Goal: Communication & Community: Participate in discussion

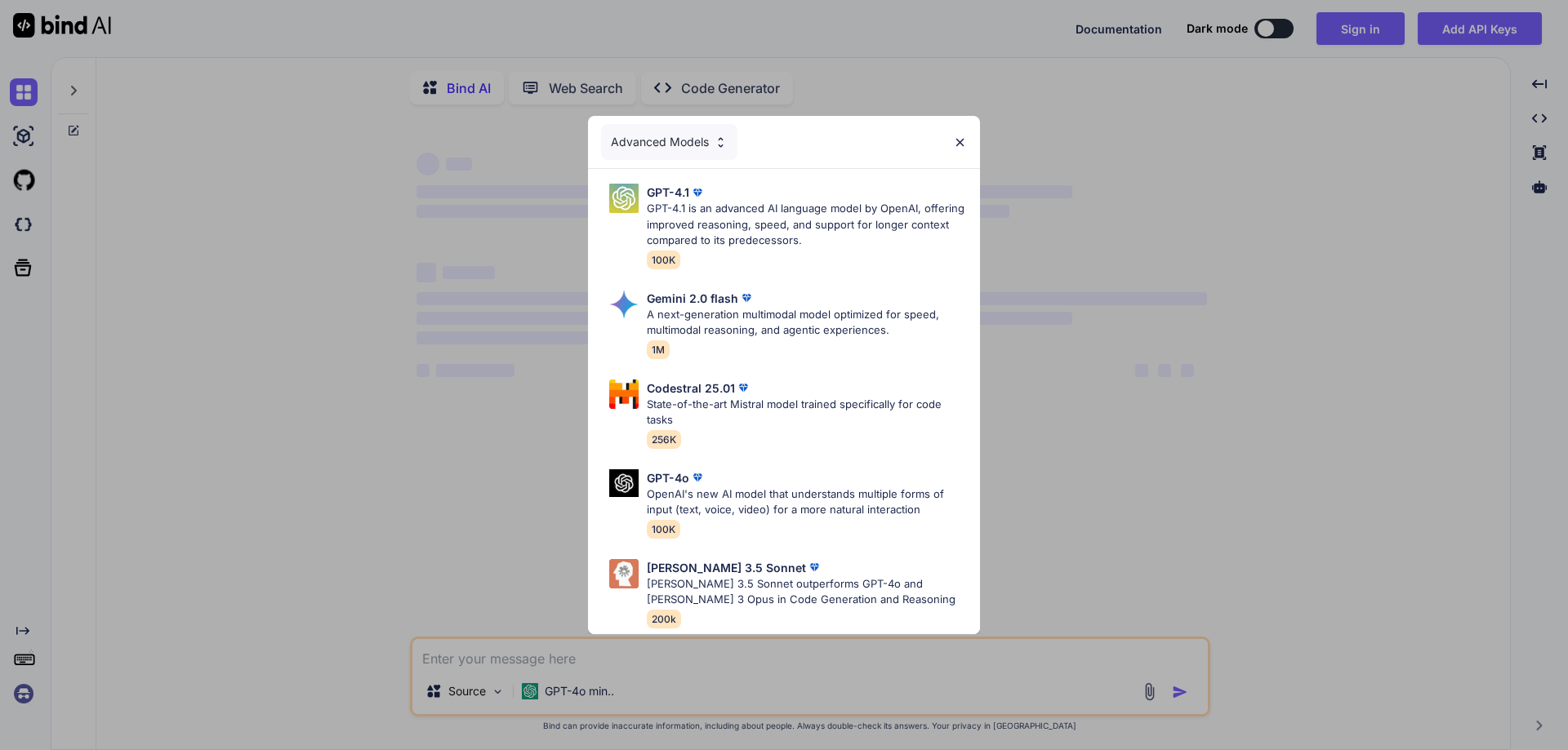
click at [966, 135] on div "Advanced Models" at bounding box center [784, 141] width 392 height 52
type textarea "x"
click at [956, 144] on img at bounding box center [960, 142] width 14 height 14
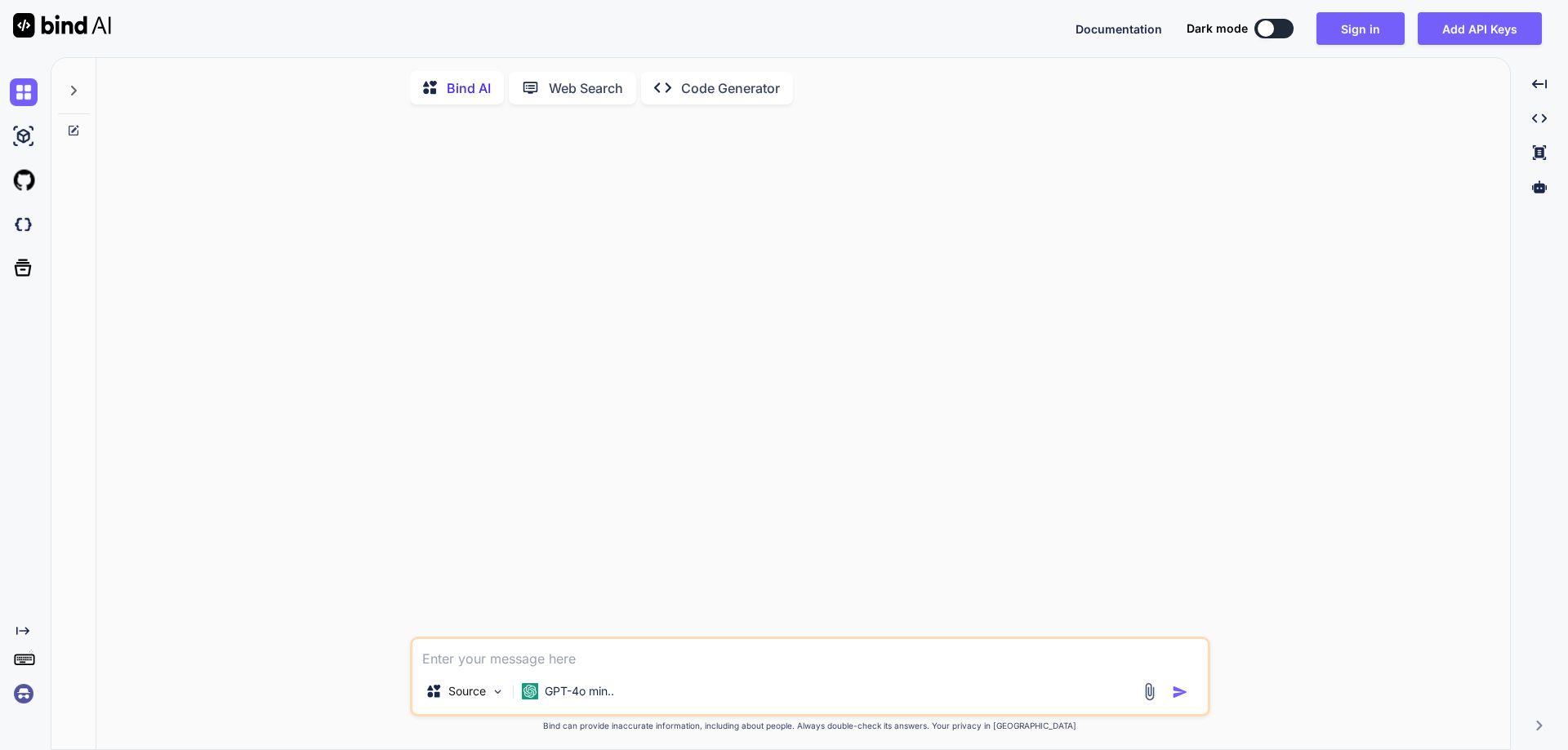
click at [528, 652] on textarea at bounding box center [810, 654] width 795 height 29
type textarea "D"
type textarea "x"
type textarea "DS"
type textarea "x"
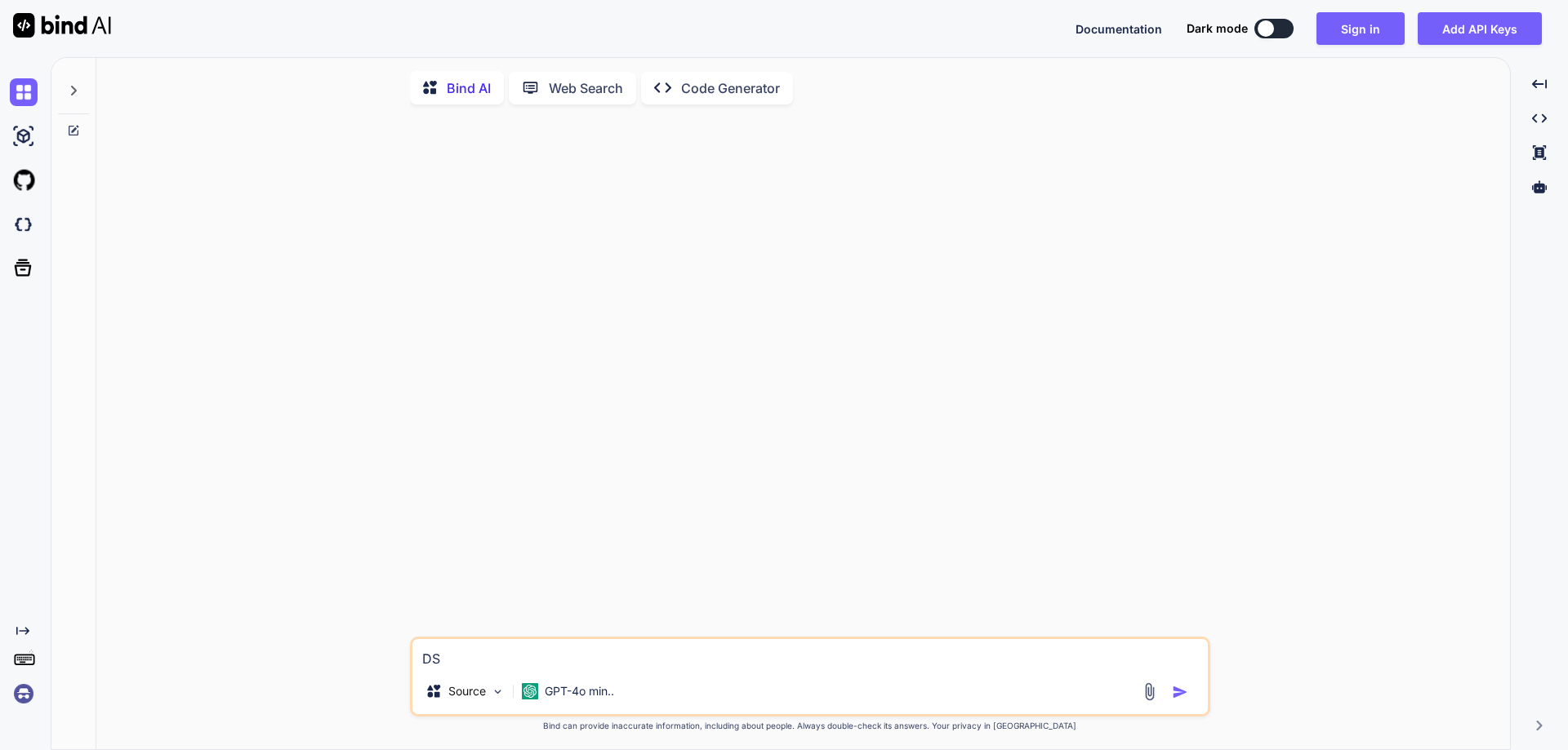
type textarea "DSD"
type textarea "x"
type textarea "DSDS"
type textarea "x"
type textarea "DSDSA"
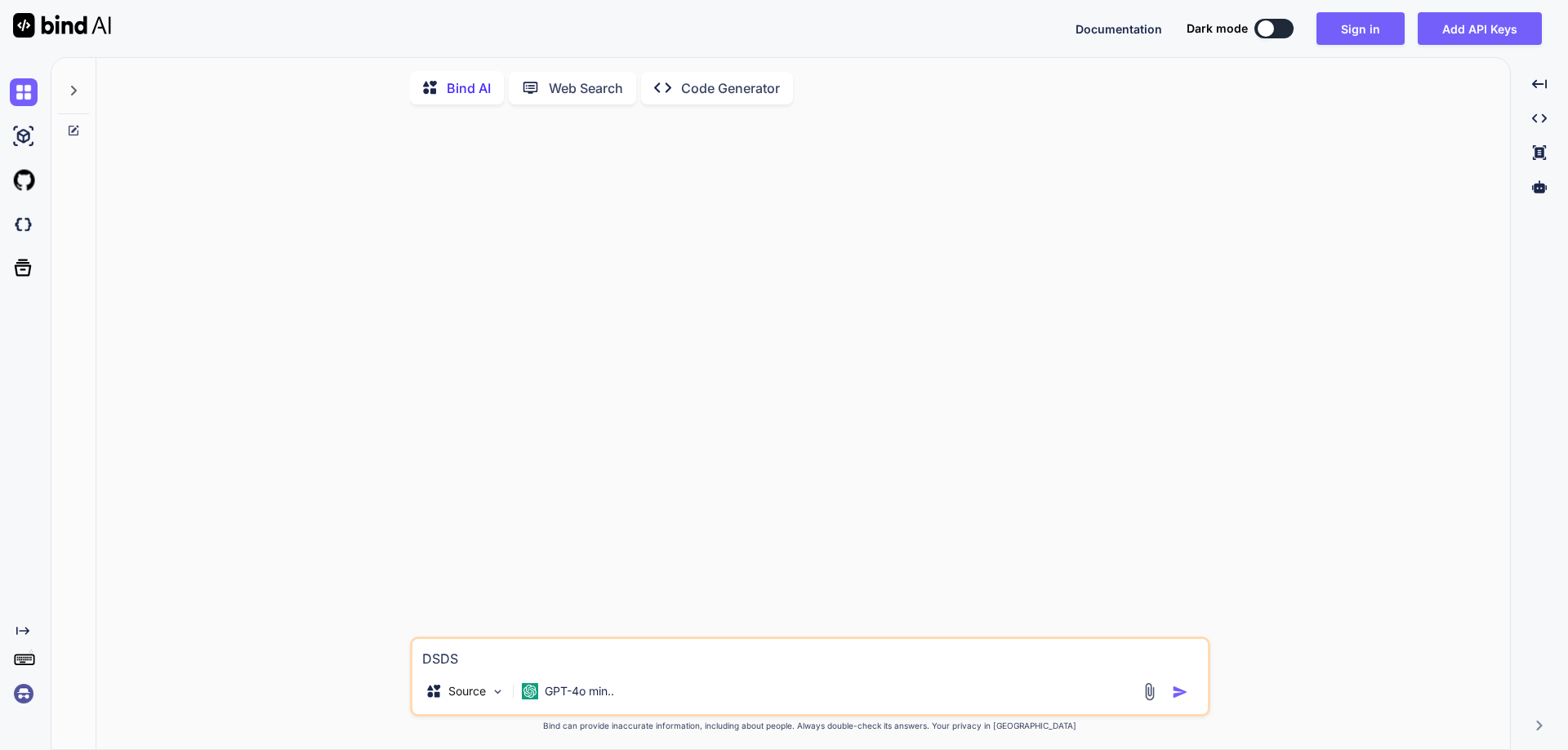
type textarea "x"
drag, startPoint x: 528, startPoint y: 652, endPoint x: 401, endPoint y: 660, distance: 127.3
click at [401, 660] on div "DSDSA Source GPT-4o min.. Created with Bind Always check its answers. Privacy i…" at bounding box center [810, 435] width 1401 height 634
type textarea "H"
type textarea "x"
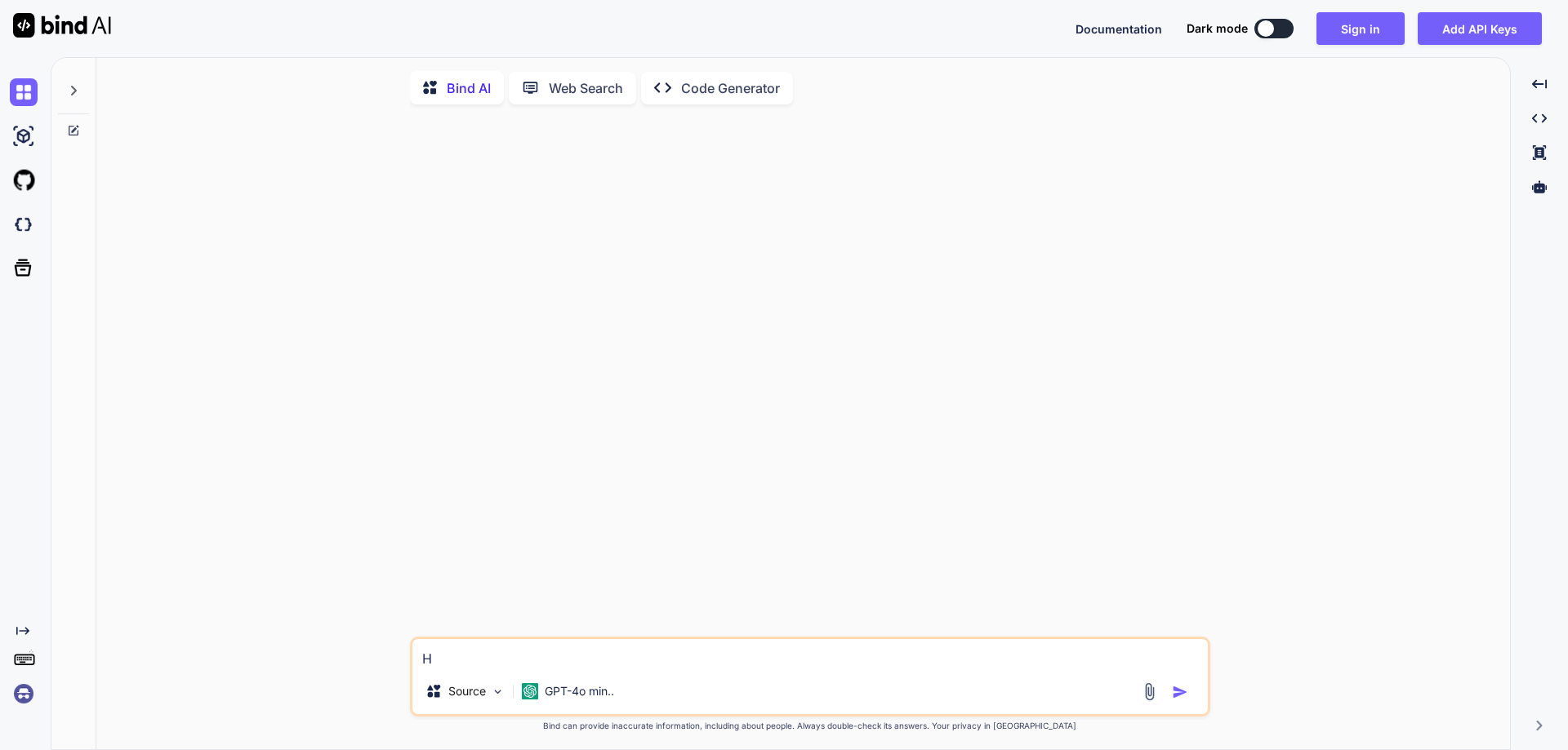
type textarea "HI"
type textarea "x"
type textarea "HI"
click at [1172, 699] on div at bounding box center [1167, 691] width 55 height 19
click at [1179, 695] on img "button" at bounding box center [1180, 692] width 17 height 17
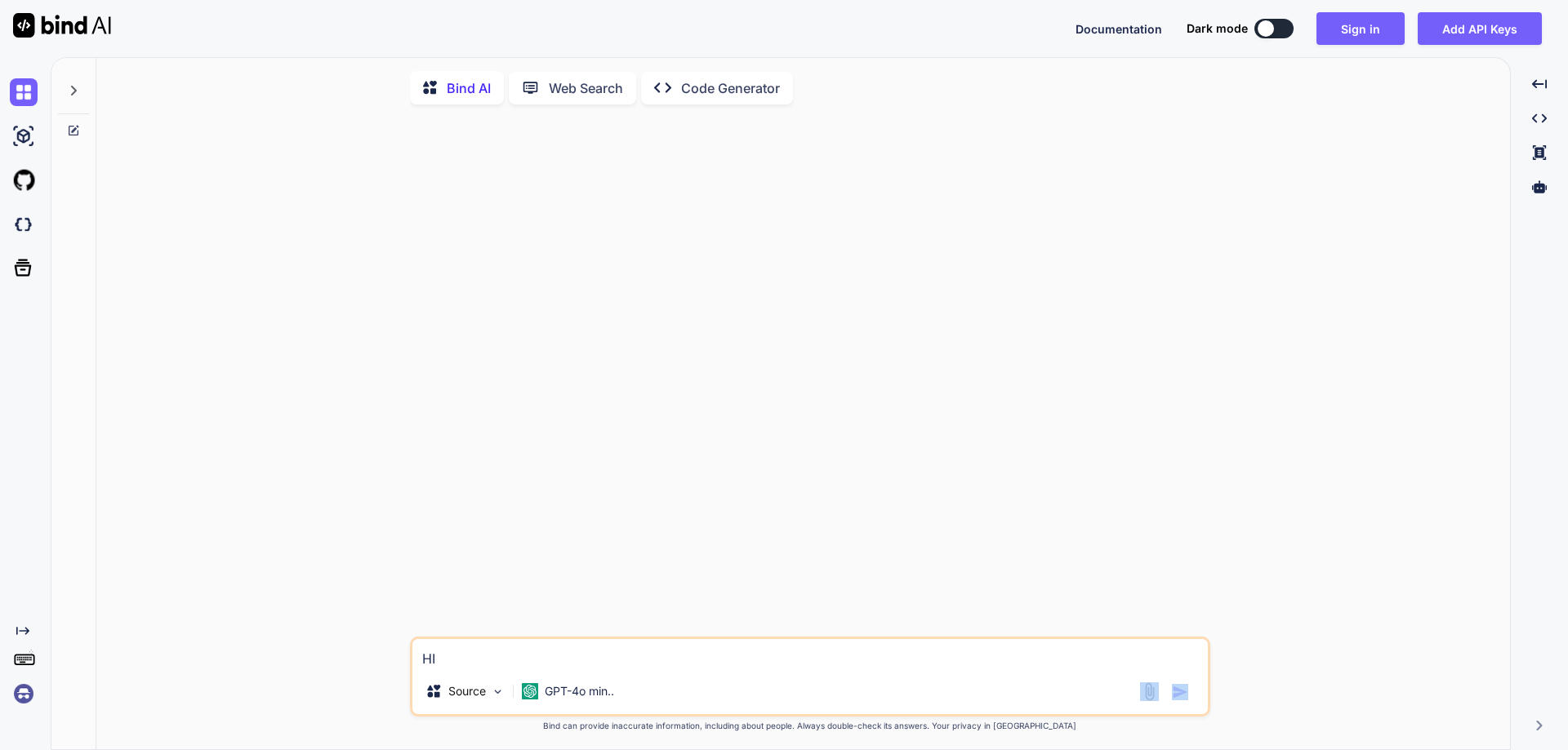
type textarea "x"
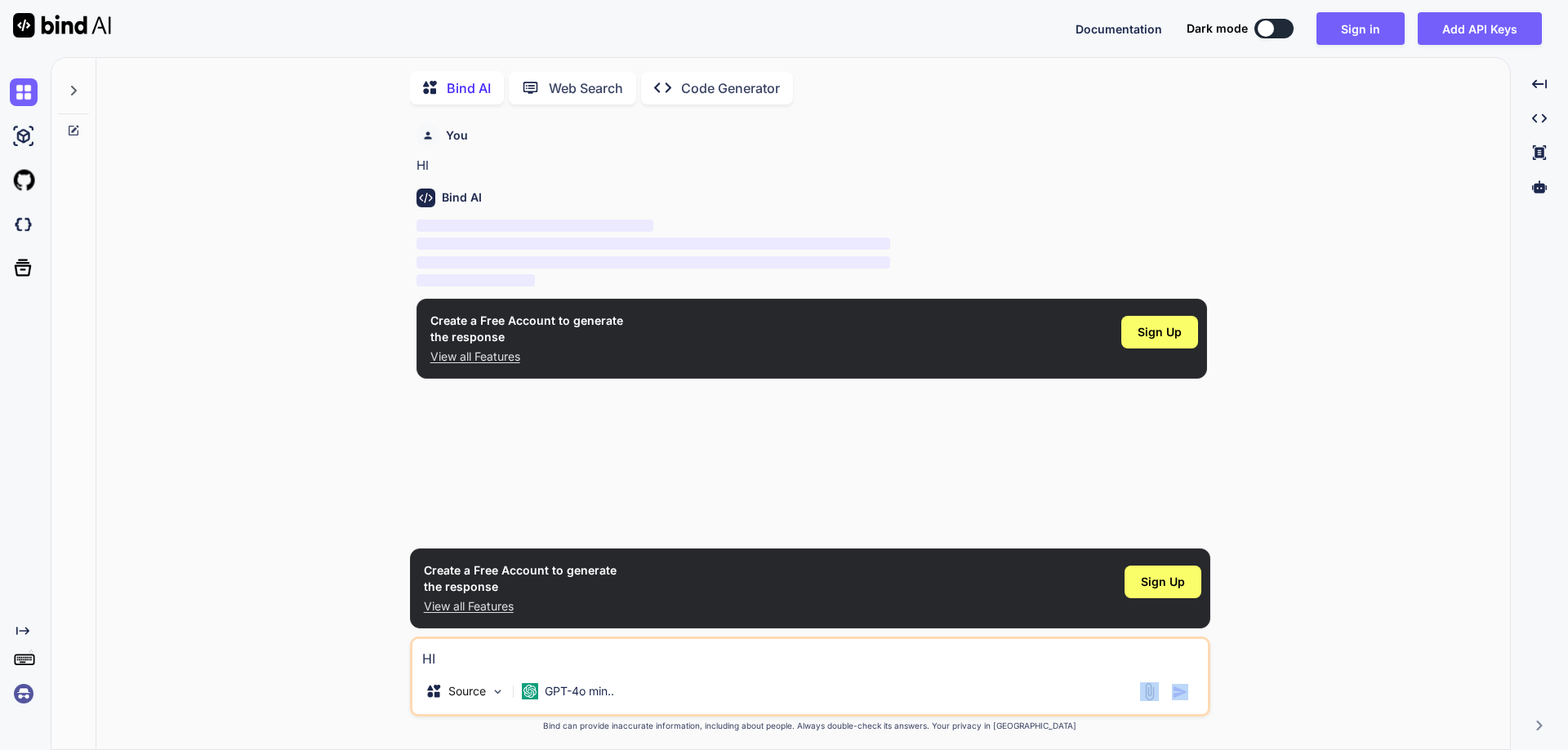
scroll to position [7, 0]
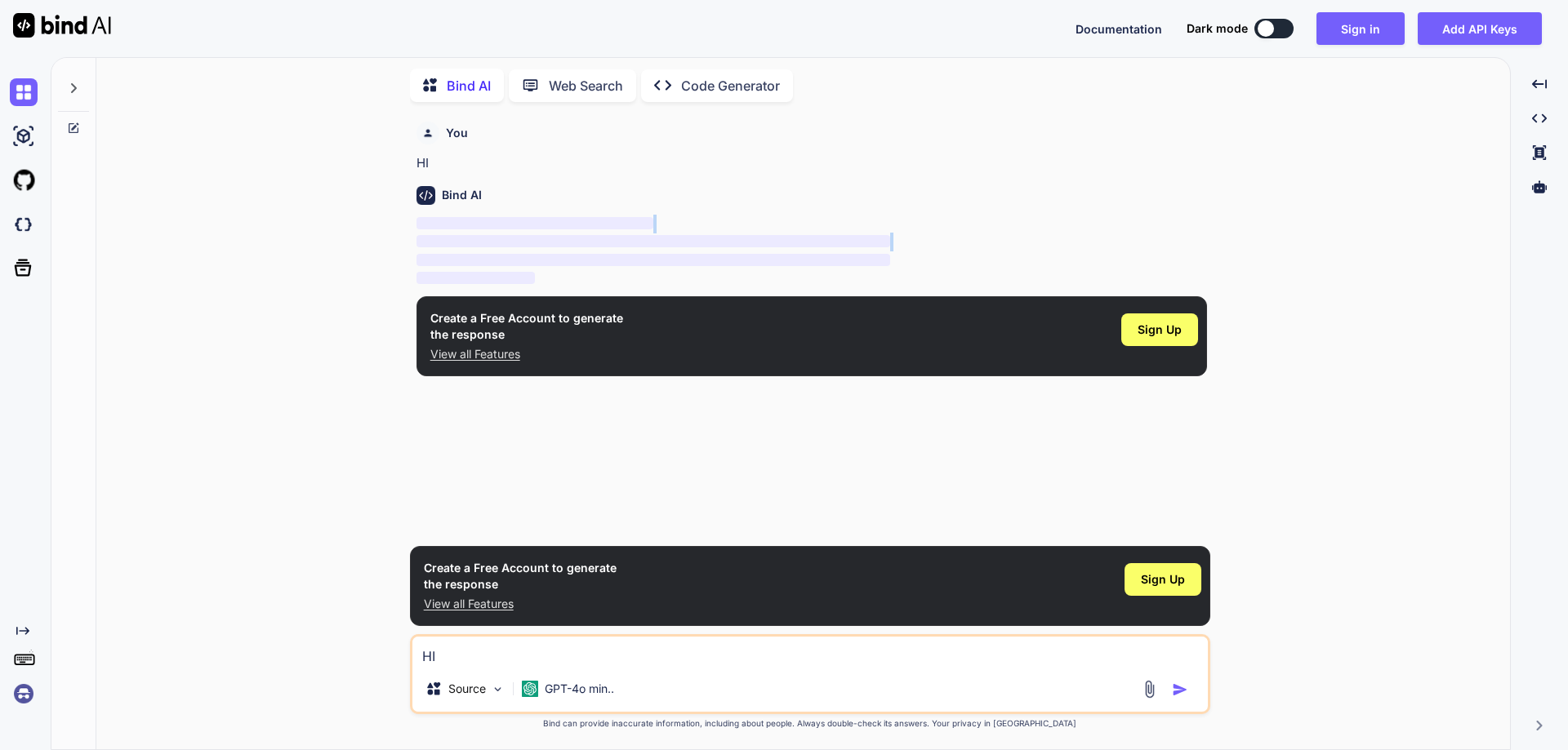
drag, startPoint x: 451, startPoint y: 211, endPoint x: 638, endPoint y: 254, distance: 191.9
click at [638, 254] on div "Bind AI ‌ ‌ ‌ ‌" at bounding box center [811, 231] width 790 height 116
click at [643, 261] on span "‌" at bounding box center [653, 259] width 475 height 13
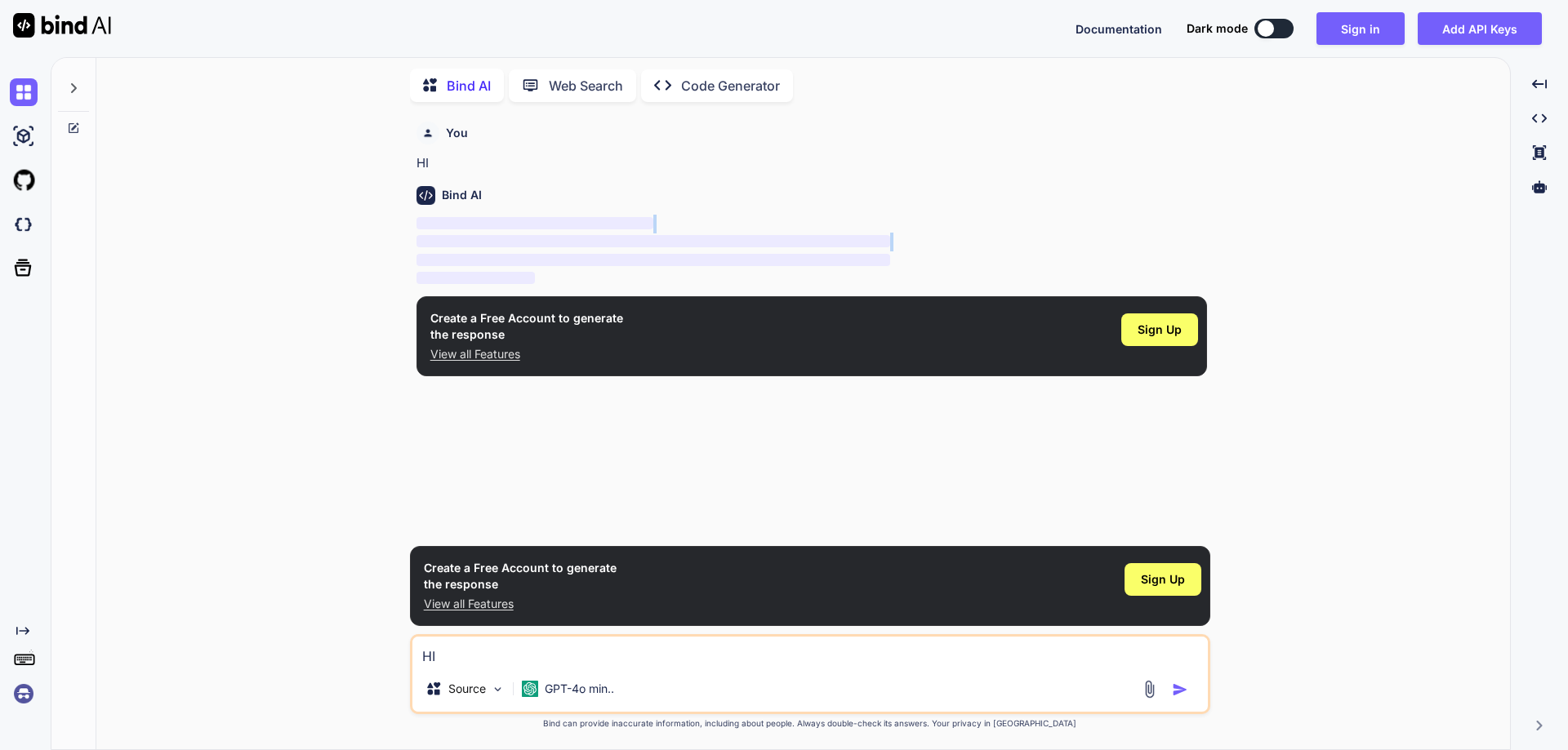
click at [899, 247] on p "‌" at bounding box center [811, 242] width 790 height 19
click at [450, 681] on p "Source" at bounding box center [467, 688] width 37 height 17
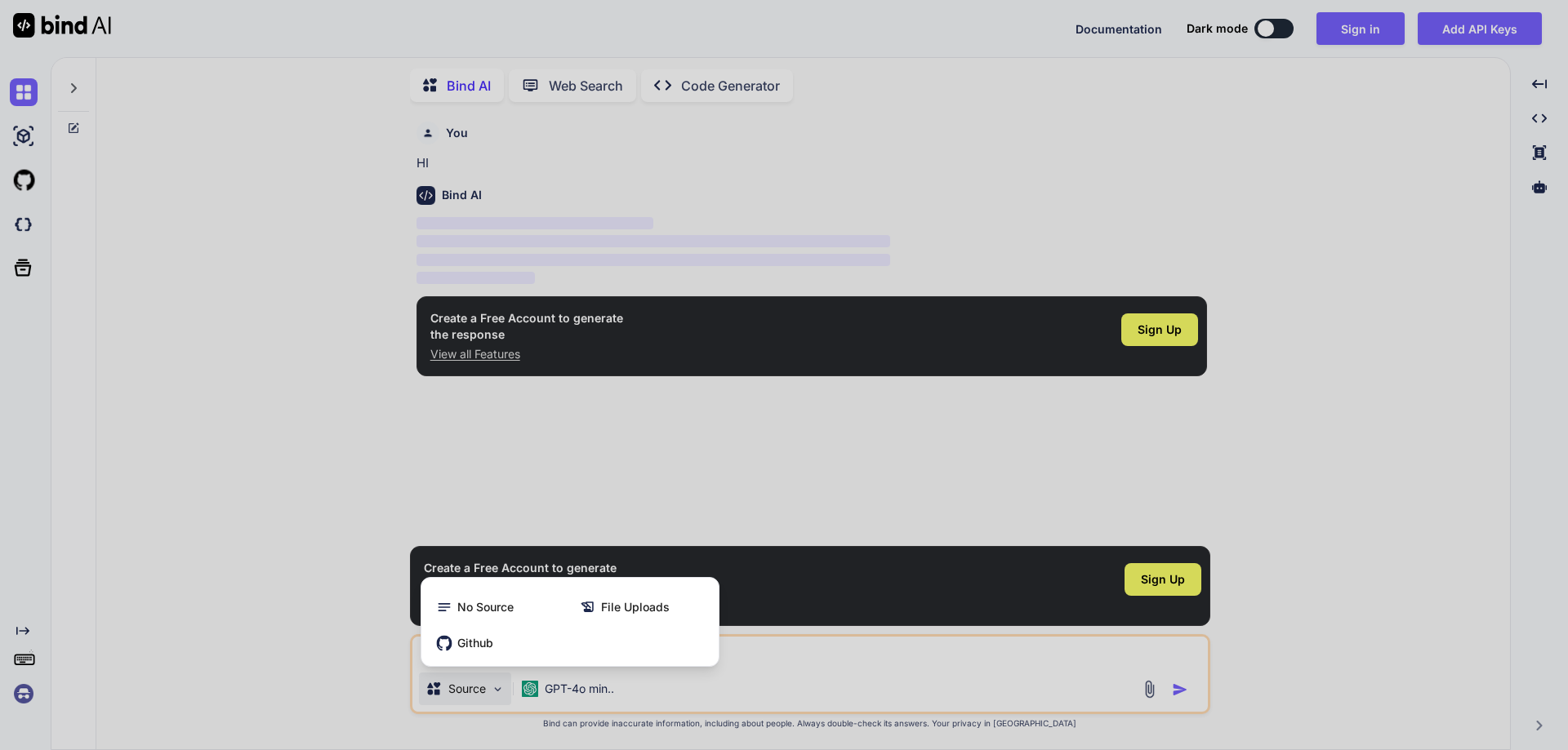
drag, startPoint x: 454, startPoint y: 607, endPoint x: 1364, endPoint y: 442, distance: 924.8
click at [511, 673] on div "Source No Source File Uploads Github" at bounding box center [461, 692] width 99 height 39
click at [1364, 442] on div at bounding box center [784, 375] width 1568 height 750
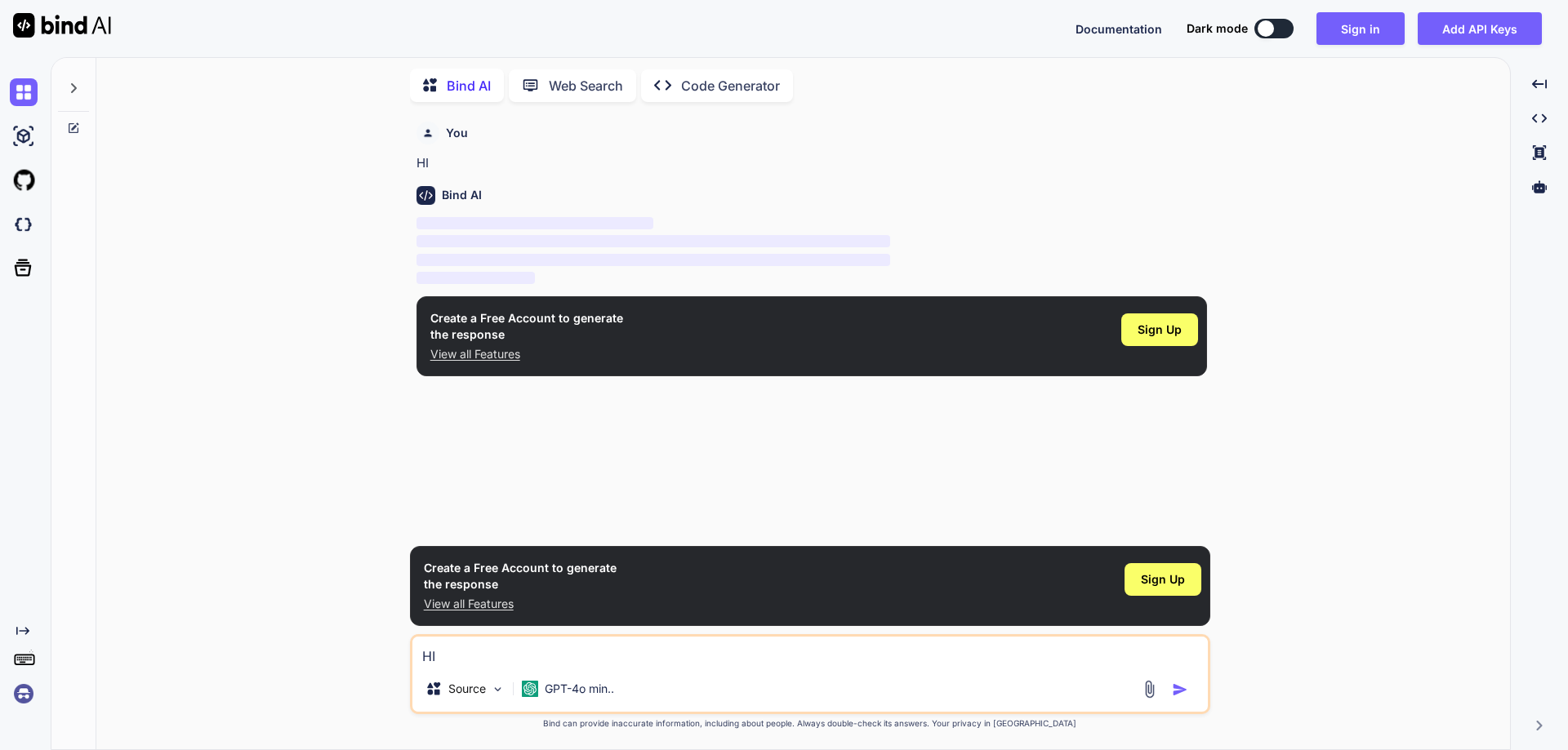
click at [42, 96] on div at bounding box center [26, 92] width 34 height 27
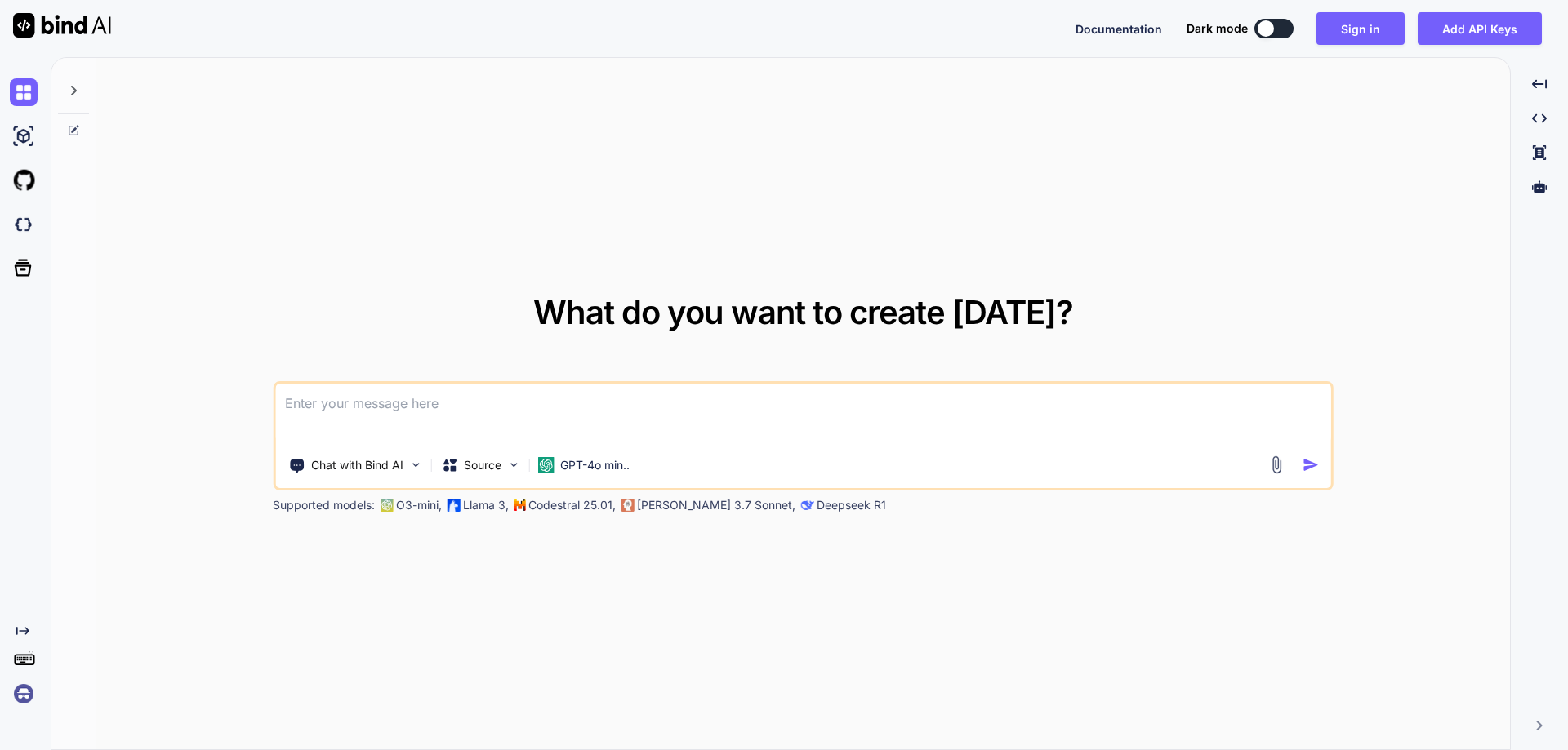
click at [74, 82] on div at bounding box center [73, 86] width 31 height 57
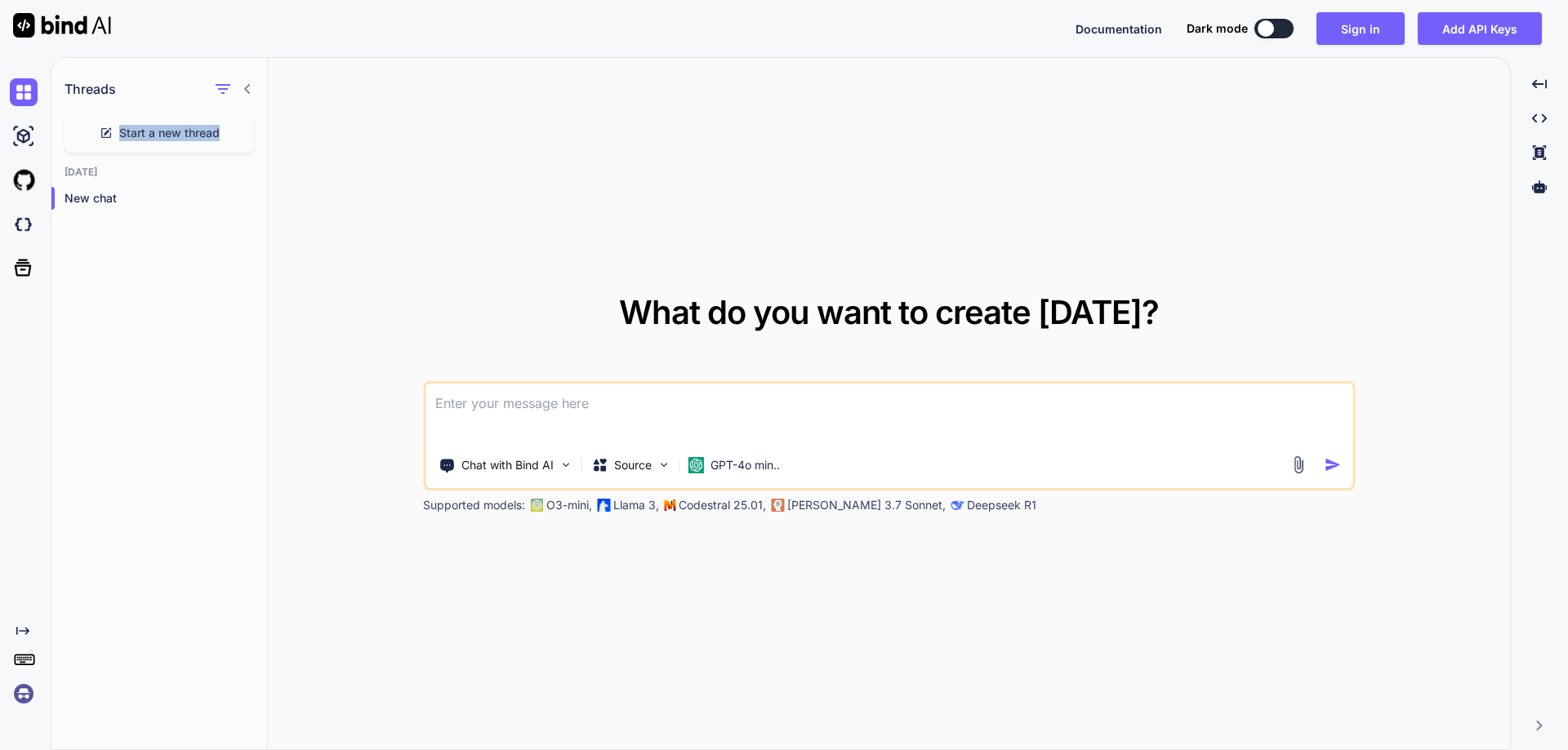
drag, startPoint x: 245, startPoint y: 92, endPoint x: 232, endPoint y: 125, distance: 35.5
click at [232, 125] on div "Threads Start a new thread [DATE] New chat" at bounding box center [160, 140] width 215 height 164
click at [219, 137] on div "Start a new thread" at bounding box center [159, 133] width 189 height 39
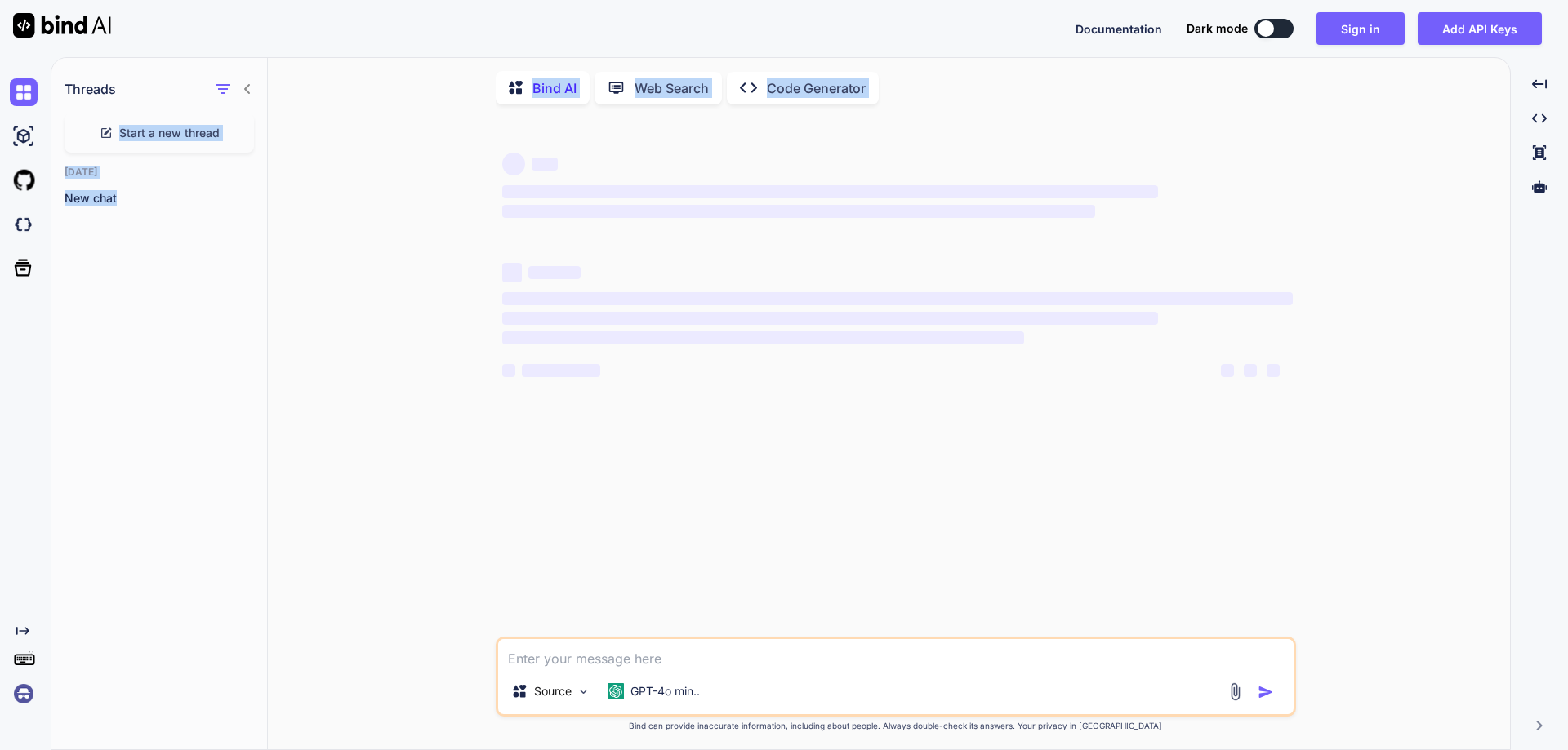
drag, startPoint x: 244, startPoint y: 86, endPoint x: 366, endPoint y: 161, distance: 143.2
click at [366, 161] on div "Threads Start a new thread [DATE] New chat Bind AI Web Search Created with Pixs…" at bounding box center [781, 404] width 1458 height 694
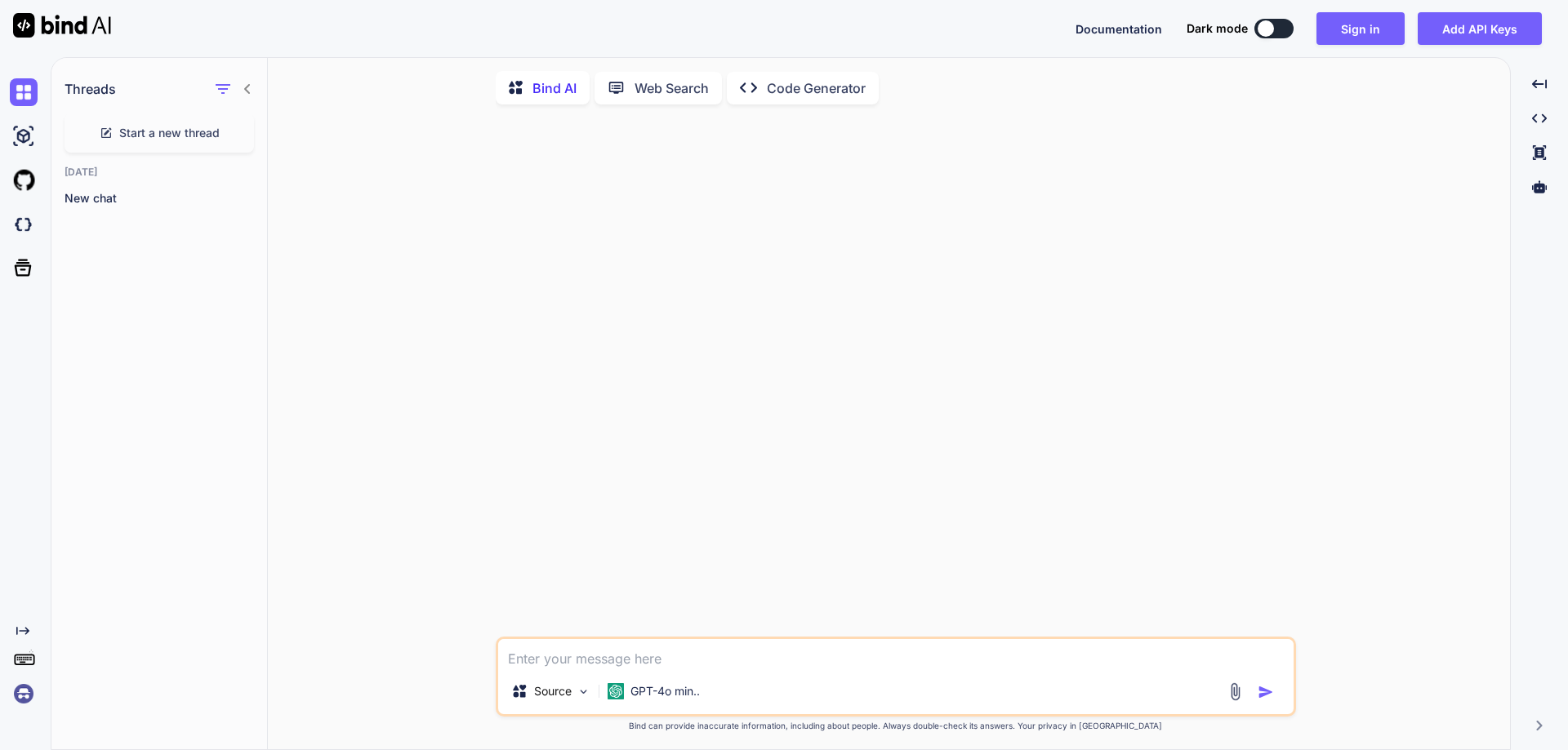
click at [246, 91] on icon at bounding box center [247, 88] width 13 height 13
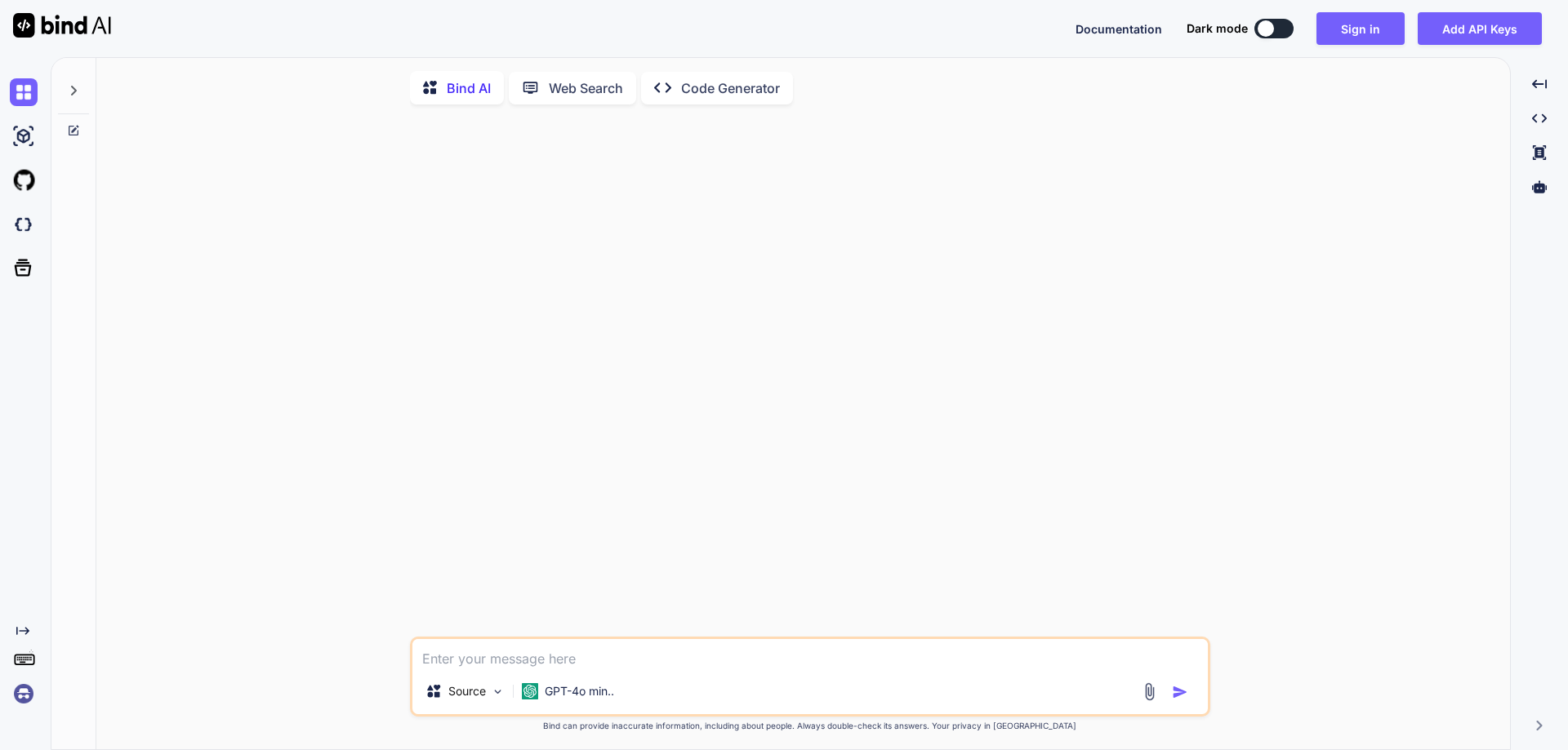
click at [524, 658] on textarea at bounding box center [810, 654] width 795 height 29
type textarea "sdsds"
click at [1176, 690] on img "button" at bounding box center [1180, 692] width 17 height 17
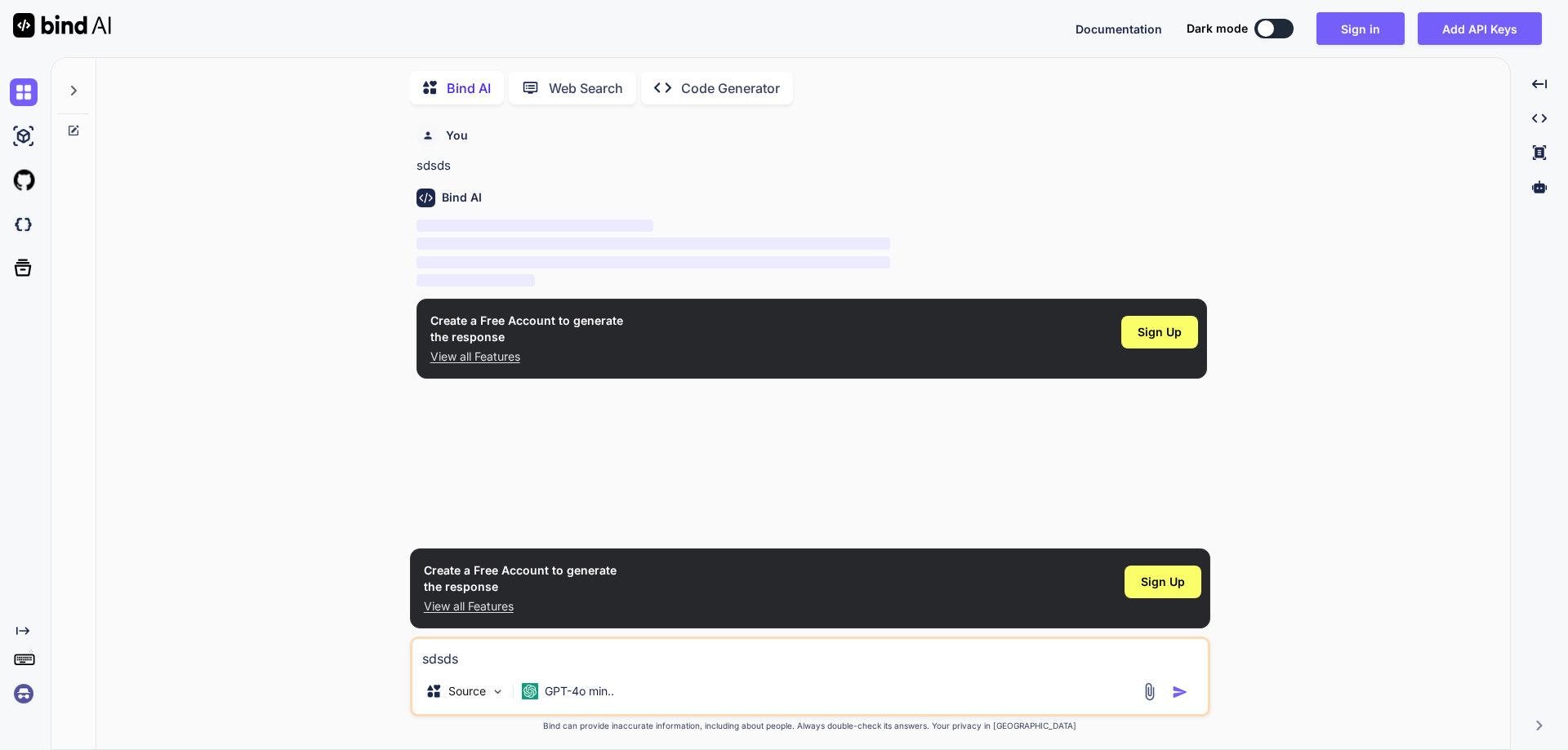
scroll to position [7, 0]
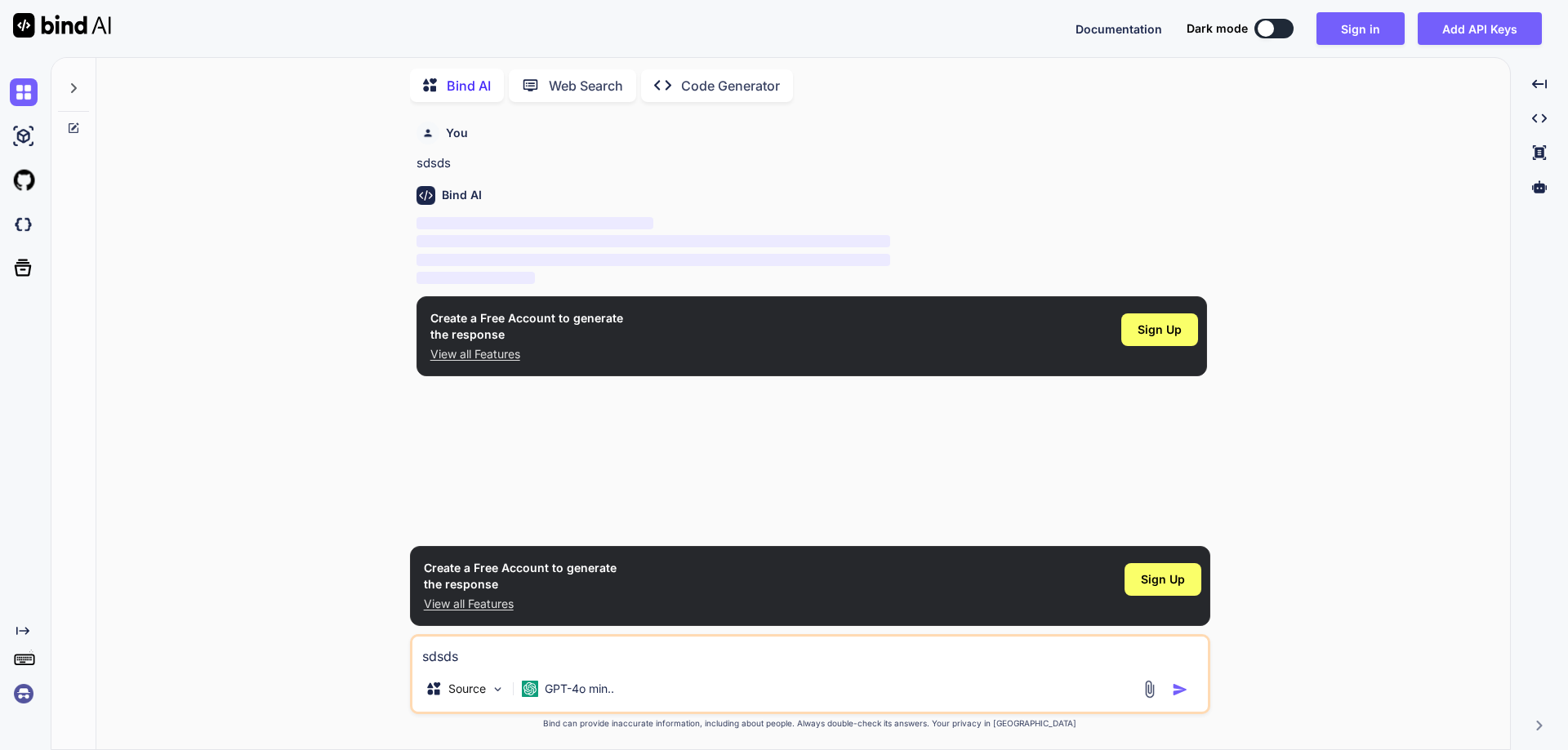
click at [532, 218] on span "‌" at bounding box center [535, 223] width 237 height 13
click at [1391, 28] on button "Sign in" at bounding box center [1360, 28] width 88 height 32
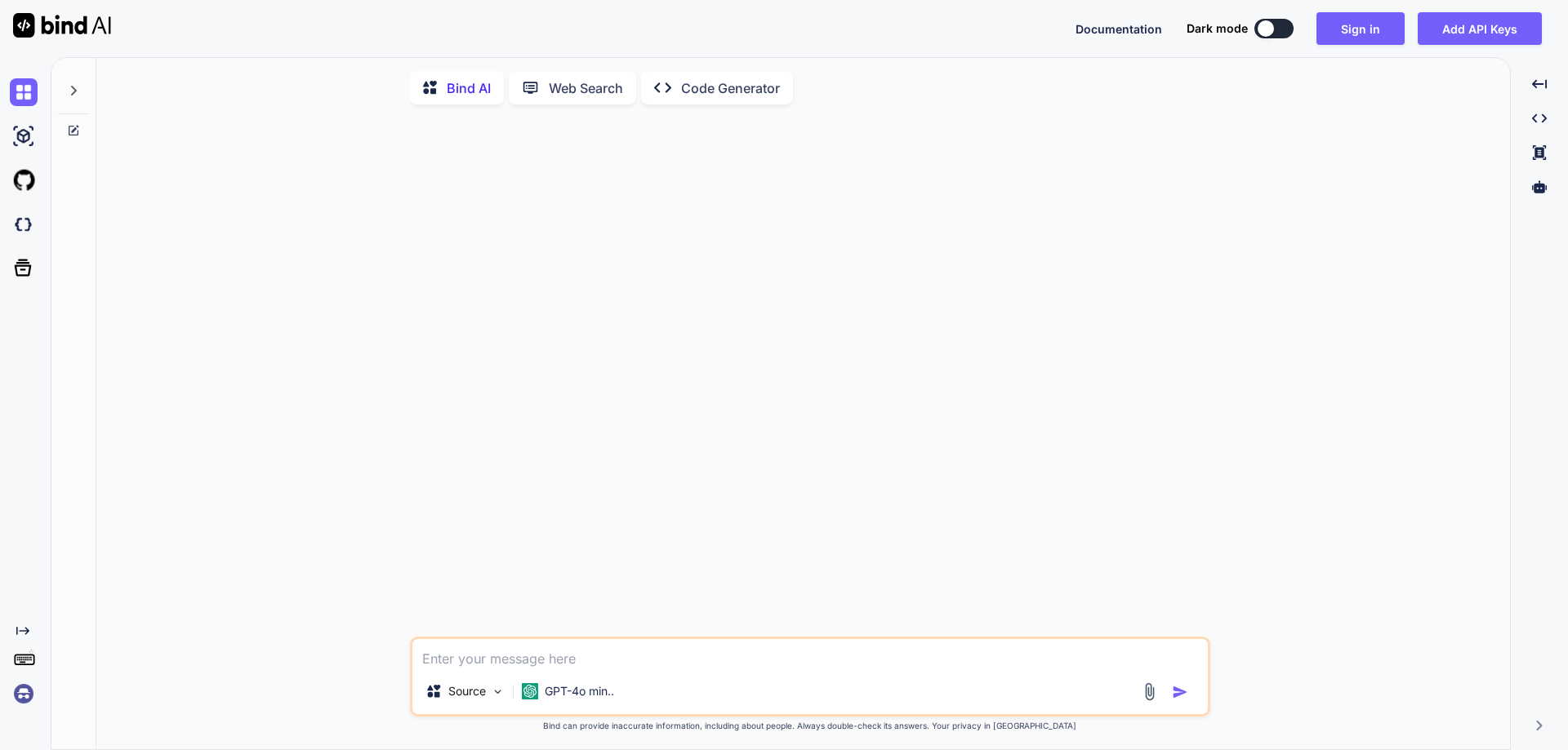
type textarea "x"
